Goal: Use online tool/utility

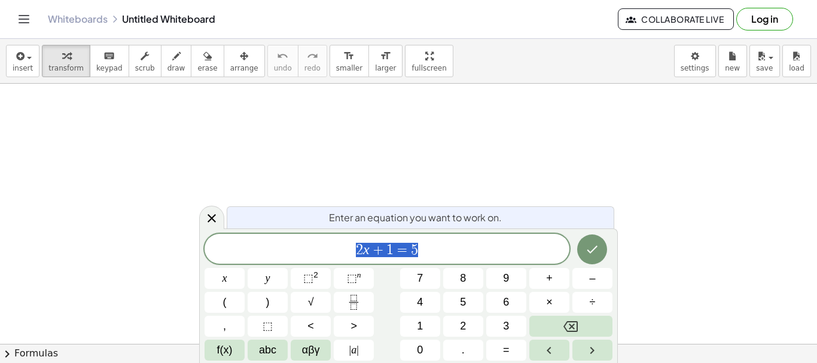
scroll to position [70, 0]
click at [355, 300] on icon "Fraction" at bounding box center [353, 302] width 15 height 15
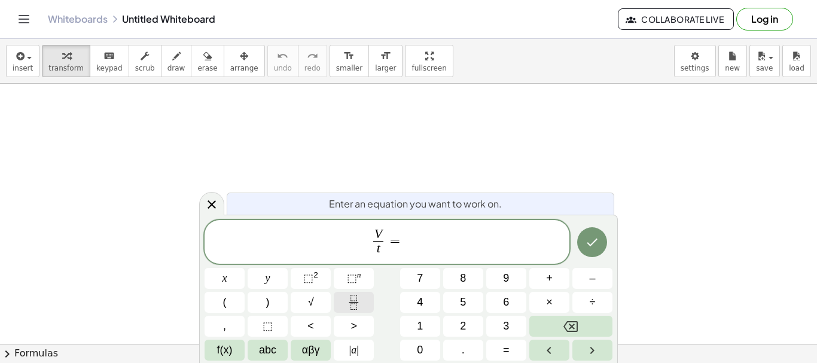
click at [356, 304] on icon "Fraction" at bounding box center [353, 302] width 15 height 15
click at [595, 246] on icon "Done" at bounding box center [592, 242] width 14 height 14
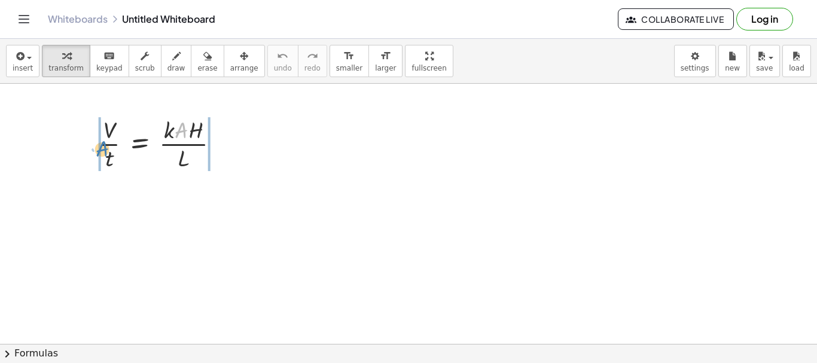
drag, startPoint x: 181, startPoint y: 130, endPoint x: 100, endPoint y: 149, distance: 82.2
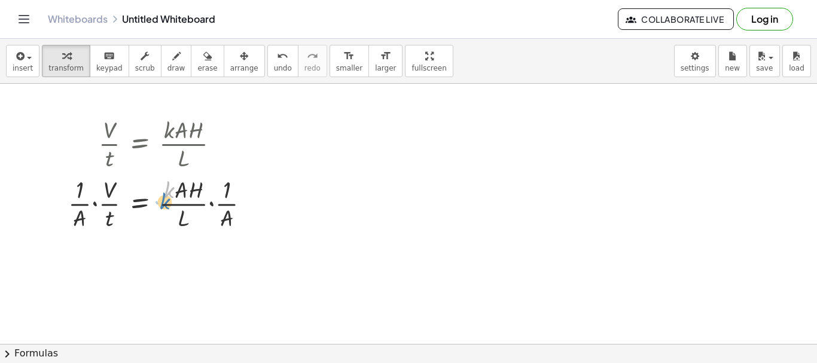
click at [170, 192] on div at bounding box center [163, 203] width 203 height 60
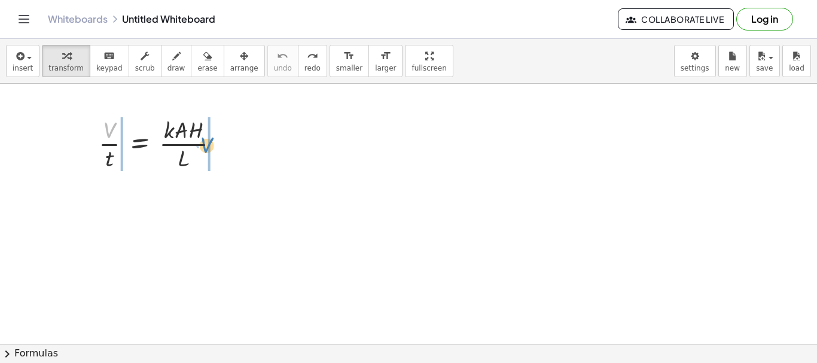
drag, startPoint x: 112, startPoint y: 128, endPoint x: 210, endPoint y: 143, distance: 99.2
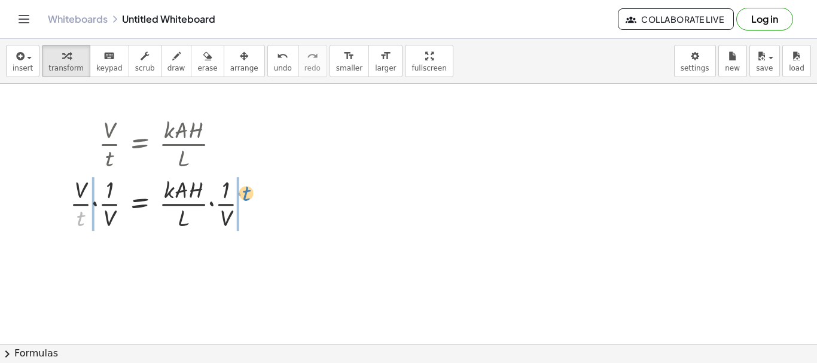
drag, startPoint x: 79, startPoint y: 213, endPoint x: 245, endPoint y: 188, distance: 168.1
click at [245, 188] on div at bounding box center [164, 203] width 200 height 60
drag, startPoint x: 169, startPoint y: 189, endPoint x: 71, endPoint y: 194, distance: 97.6
click at [71, 194] on div at bounding box center [168, 203] width 216 height 60
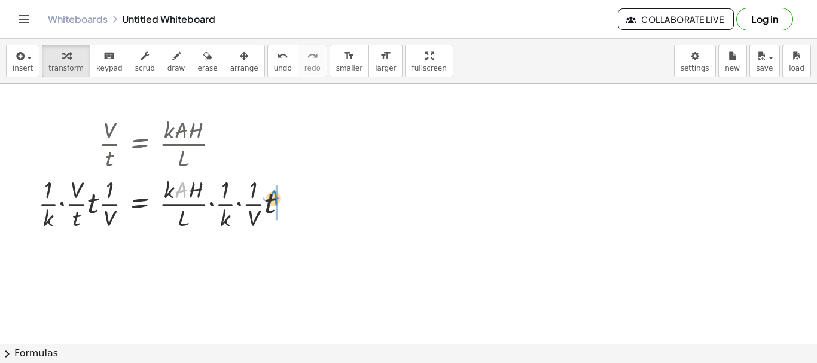
drag, startPoint x: 175, startPoint y: 193, endPoint x: 267, endPoint y: 201, distance: 92.4
click at [267, 201] on div at bounding box center [167, 203] width 270 height 60
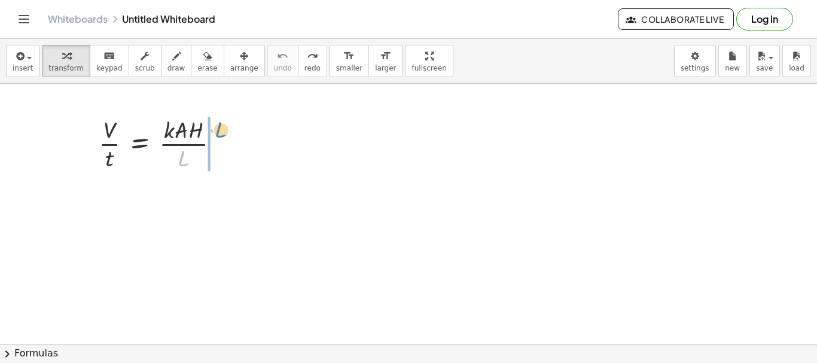
drag, startPoint x: 179, startPoint y: 154, endPoint x: 214, endPoint y: 124, distance: 46.2
click at [214, 124] on div at bounding box center [164, 143] width 142 height 60
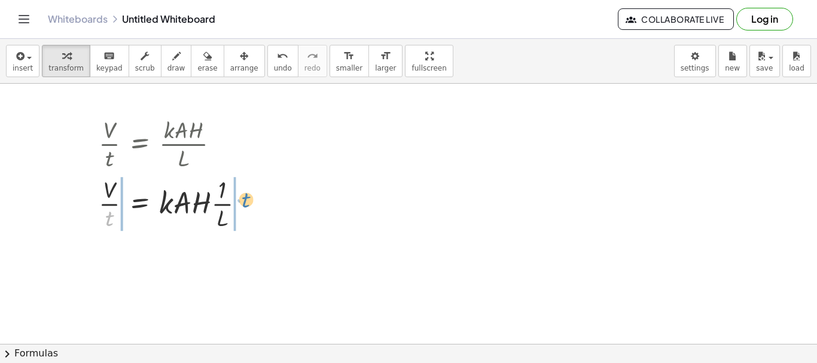
drag, startPoint x: 110, startPoint y: 215, endPoint x: 245, endPoint y: 196, distance: 135.8
click at [245, 196] on div at bounding box center [176, 203] width 167 height 60
drag, startPoint x: 108, startPoint y: 218, endPoint x: 77, endPoint y: 203, distance: 34.5
drag, startPoint x: 166, startPoint y: 210, endPoint x: 80, endPoint y: 211, distance: 86.1
click at [80, 211] on div "· V · t = · k · A · H · L · V · t = · k · A · H · · 1 · L · k V t = · k · A · H…" at bounding box center [165, 173] width 195 height 126
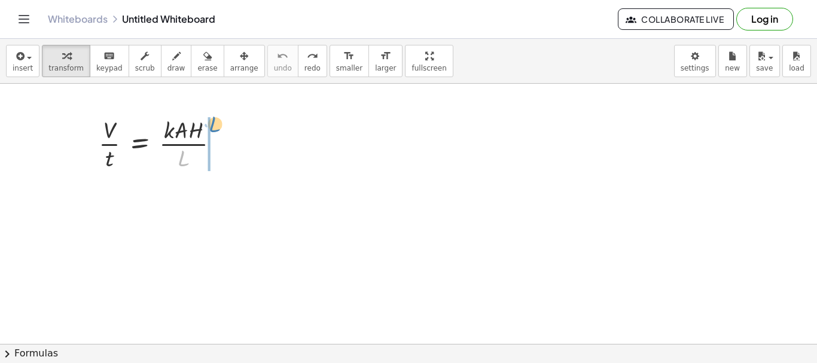
drag, startPoint x: 179, startPoint y: 157, endPoint x: 210, endPoint y: 123, distance: 46.1
click at [210, 123] on div at bounding box center [164, 143] width 142 height 60
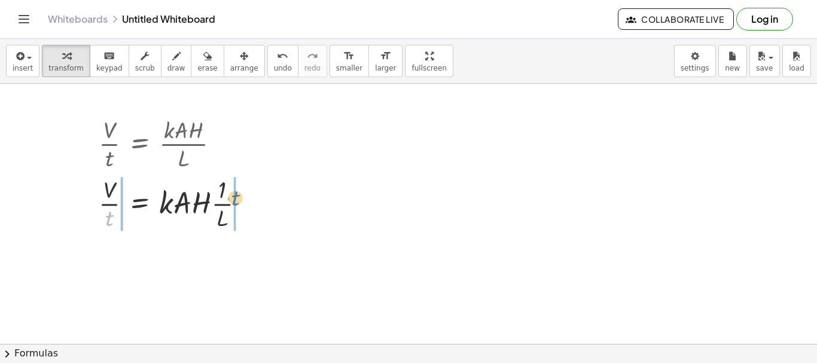
drag, startPoint x: 109, startPoint y: 215, endPoint x: 234, endPoint y: 195, distance: 126.5
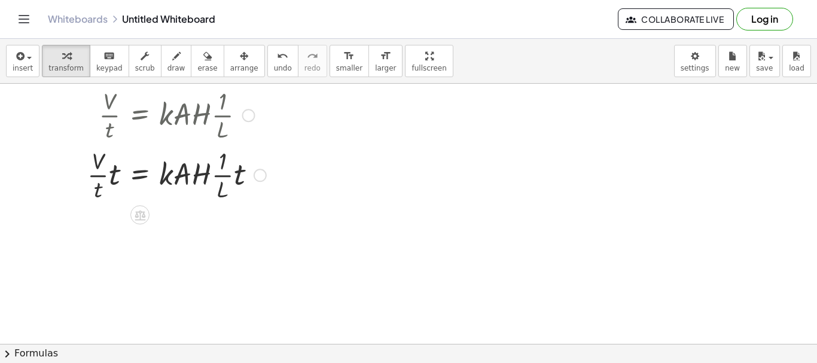
scroll to position [167, 0]
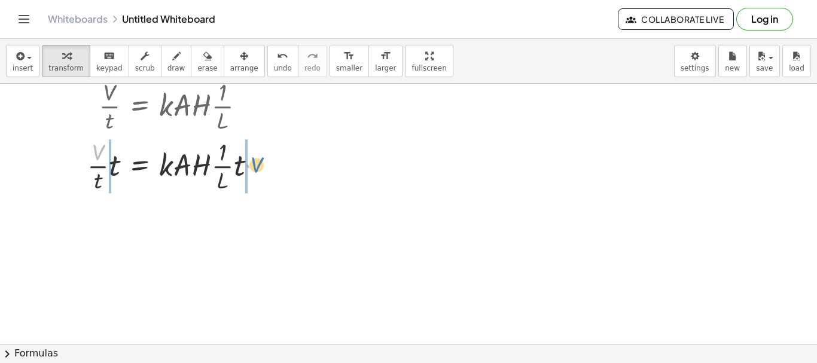
drag, startPoint x: 100, startPoint y: 154, endPoint x: 259, endPoint y: 167, distance: 159.6
click at [259, 167] on div at bounding box center [176, 165] width 191 height 60
drag, startPoint x: 72, startPoint y: 175, endPoint x: 271, endPoint y: 164, distance: 199.4
click at [271, 164] on div at bounding box center [173, 165] width 241 height 60
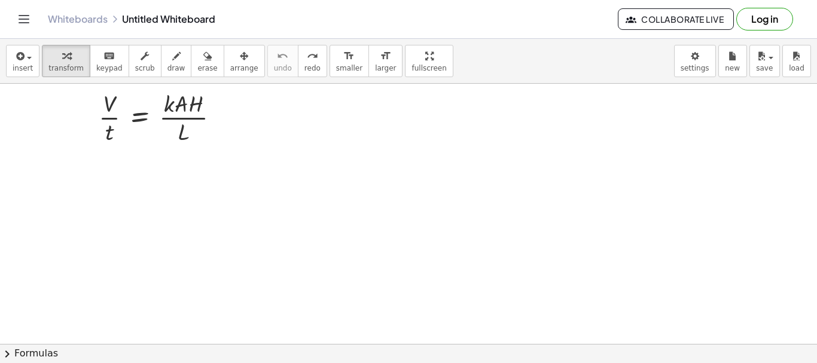
scroll to position [40, 0]
